Goal: Information Seeking & Learning: Learn about a topic

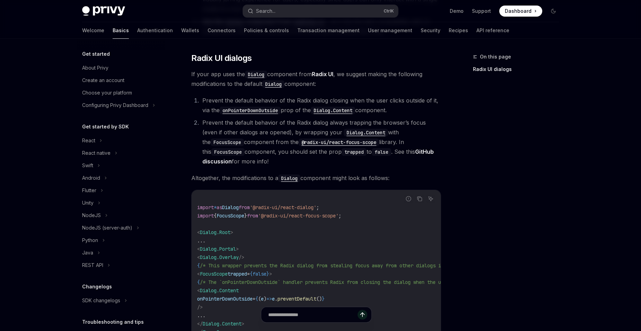
scroll to position [112, 0]
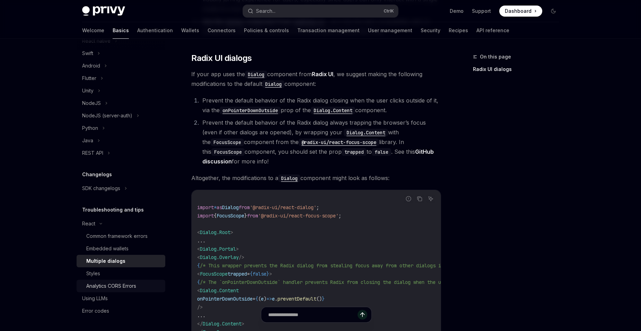
click at [115, 286] on div "Analytics CORS Errors" at bounding box center [111, 286] width 50 height 8
type textarea "*"
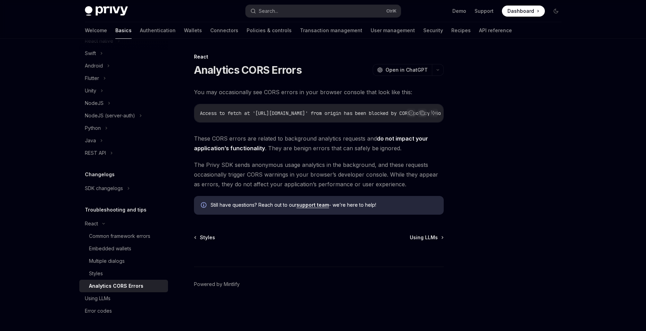
click at [286, 129] on div "You may occasionally see CORS errors in your browser console that look like thi…" at bounding box center [319, 150] width 250 height 127
drag, startPoint x: 286, startPoint y: 127, endPoint x: 279, endPoint y: 140, distance: 14.9
click at [278, 140] on div "You may occasionally see CORS errors in your browser console that look like thi…" at bounding box center [319, 150] width 250 height 127
drag, startPoint x: 279, startPoint y: 140, endPoint x: 506, endPoint y: 192, distance: 233.6
click at [508, 192] on div at bounding box center [514, 192] width 105 height 279
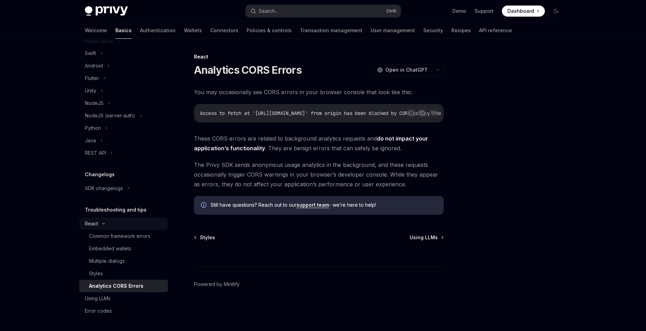
click at [146, 223] on button "React" at bounding box center [123, 224] width 89 height 12
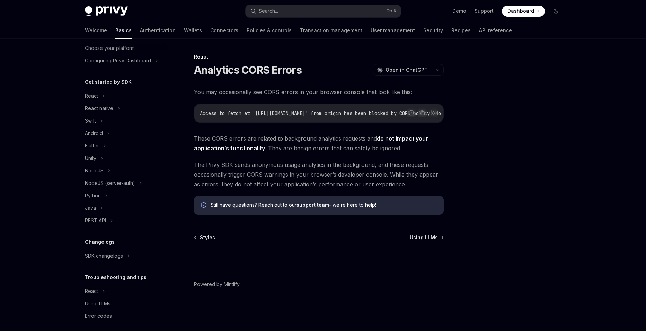
scroll to position [50, 0]
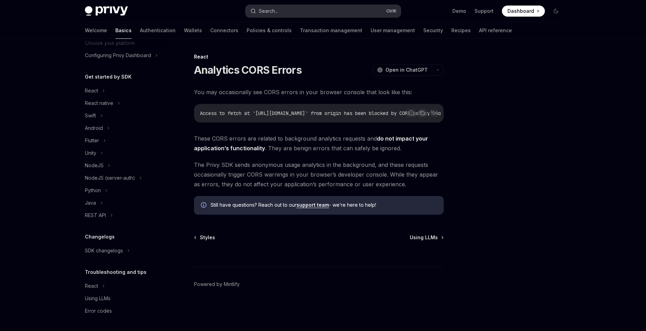
click at [313, 11] on button "Search... Ctrl K" at bounding box center [323, 11] width 155 height 12
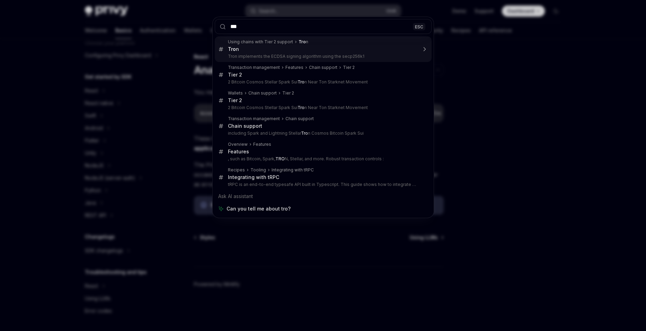
type input "****"
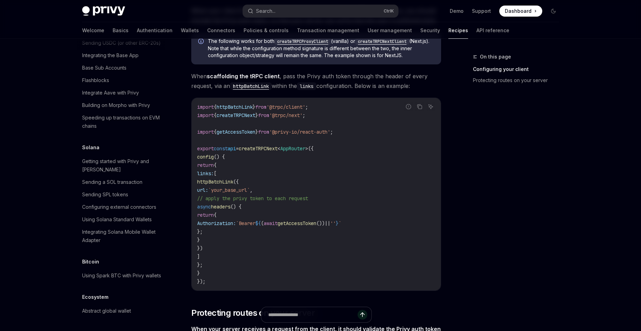
scroll to position [1057, 0]
click at [148, 174] on div "Getting started with Privy and [PERSON_NAME]" at bounding box center [121, 165] width 79 height 17
type textarea "*"
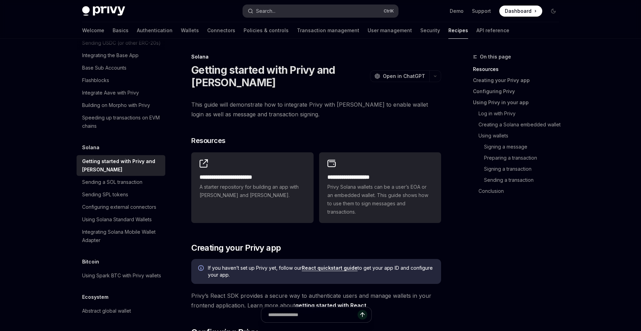
click at [307, 11] on button "Search... Ctrl K" at bounding box center [320, 11] width 155 height 12
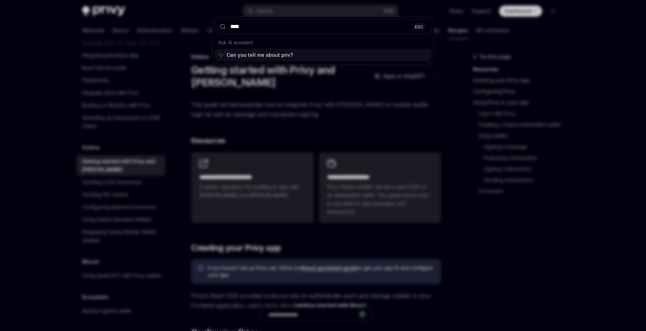
type input "*****"
type input "***"
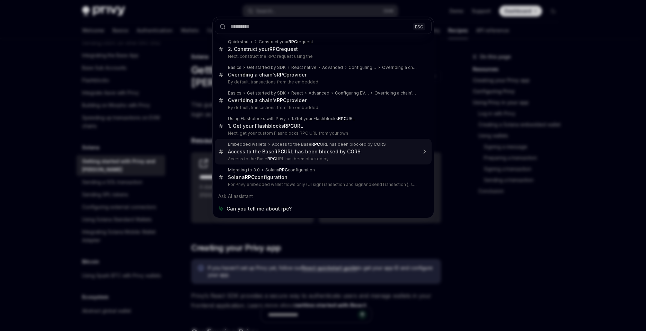
type textarea "*"
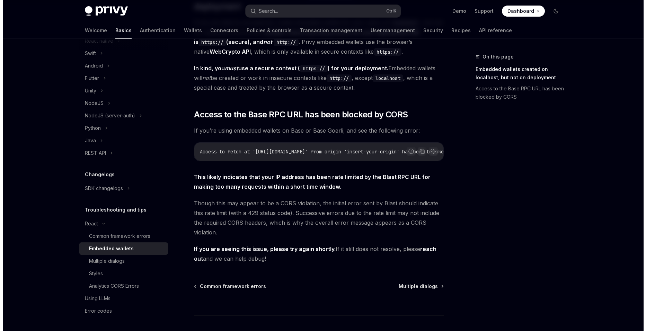
scroll to position [139, 0]
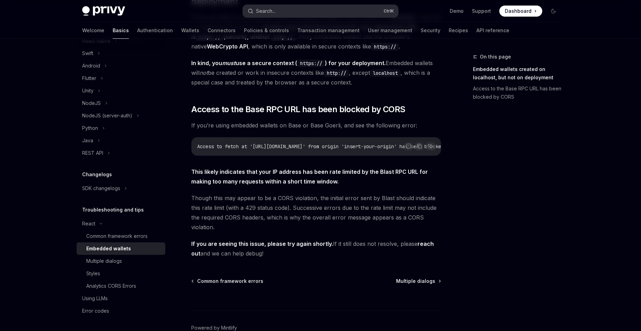
click at [293, 15] on button "Search... Ctrl K" at bounding box center [320, 11] width 155 height 12
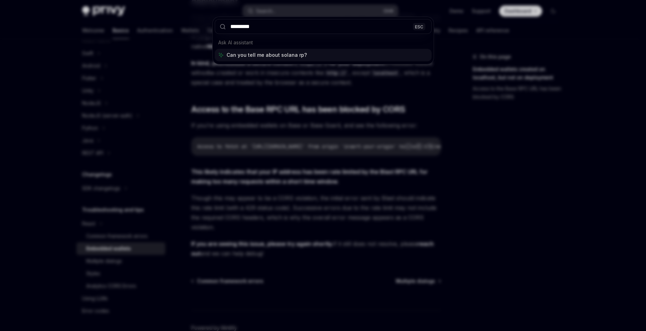
type input "**********"
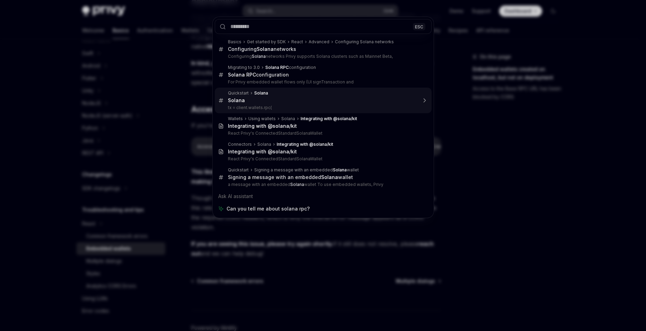
type textarea "*"
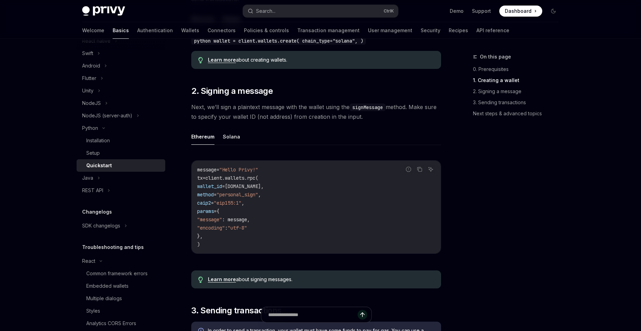
scroll to position [150, 0]
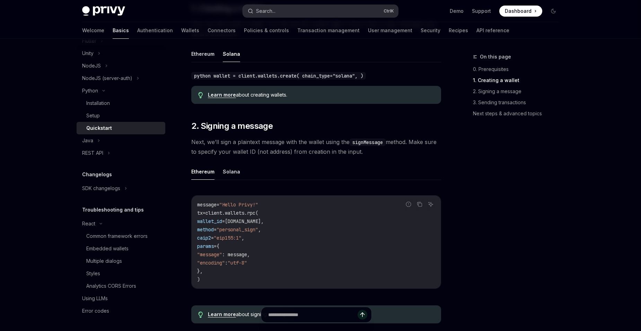
click at [298, 11] on button "Search... Ctrl K" at bounding box center [320, 11] width 155 height 12
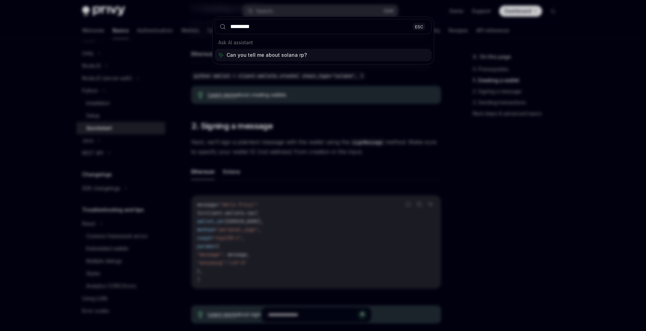
type input "**********"
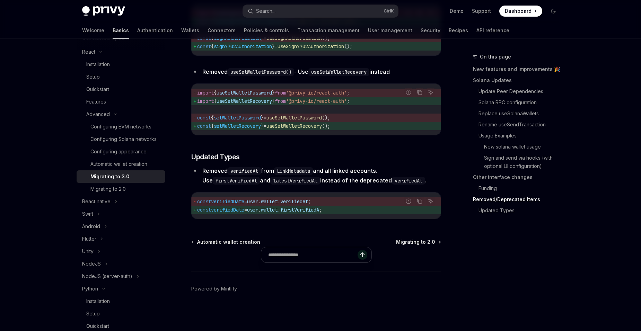
scroll to position [3068, 0]
click at [127, 143] on div "Configuring Solana networks" at bounding box center [123, 139] width 66 height 8
type textarea "*"
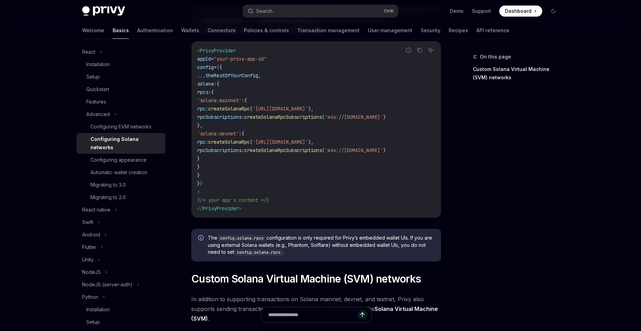
scroll to position [69, 0]
